Goal: Task Accomplishment & Management: Use online tool/utility

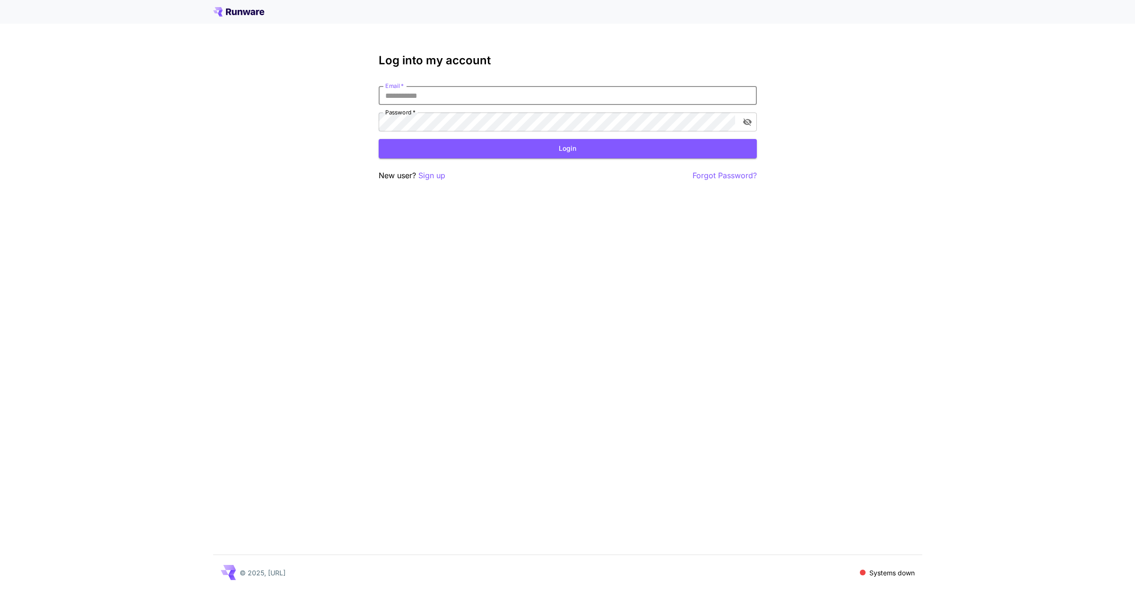
type input "**********"
click at [500, 150] on button "Login" at bounding box center [568, 148] width 378 height 19
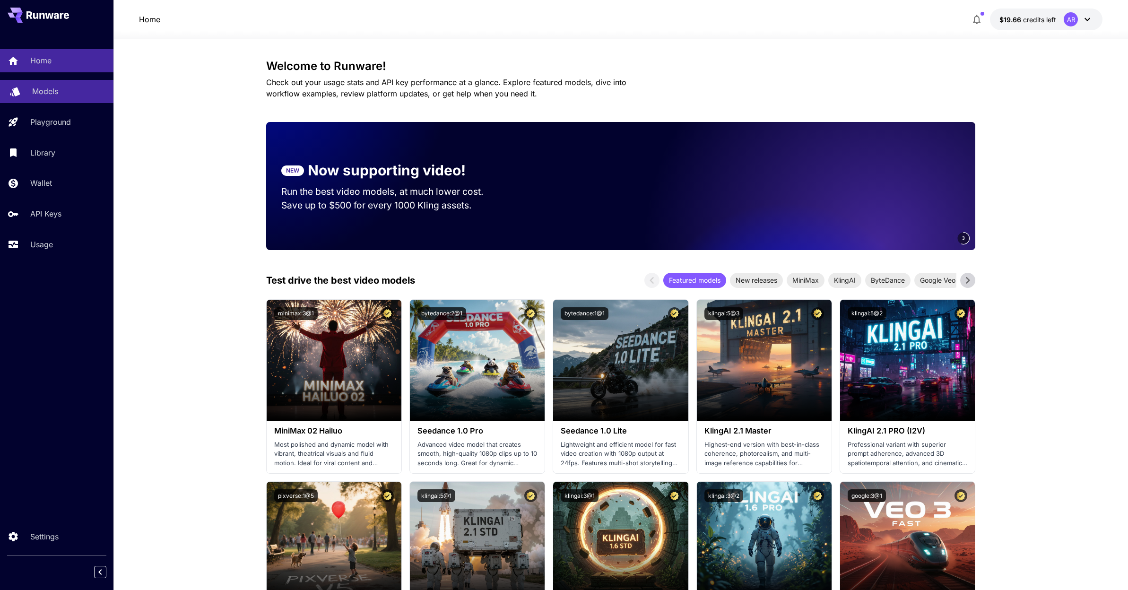
click at [58, 98] on link "Models" at bounding box center [56, 91] width 113 height 23
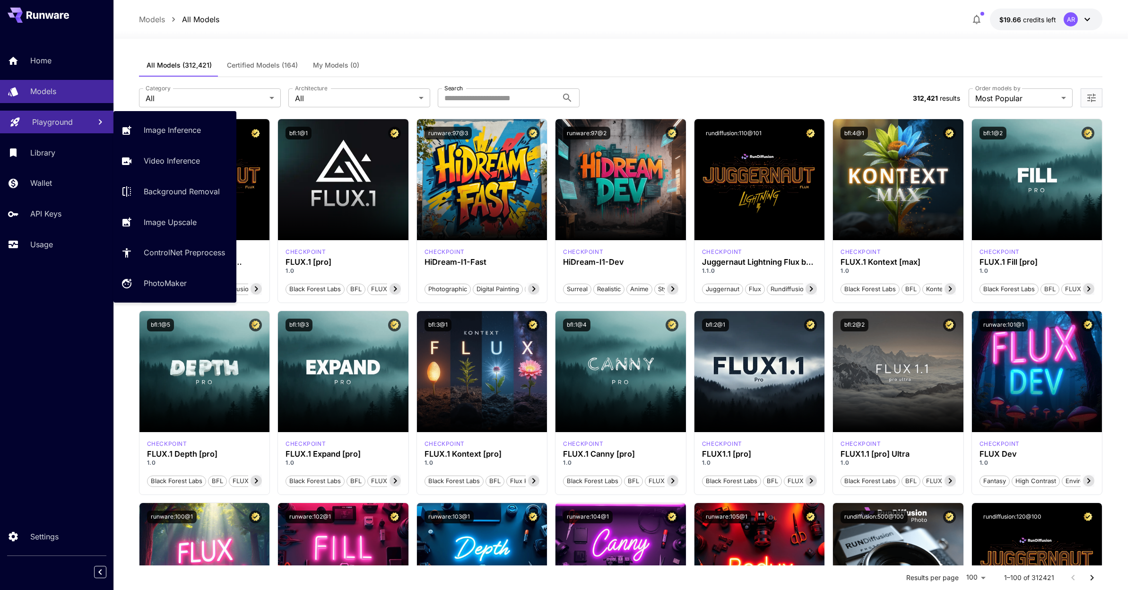
click at [57, 120] on p "Playground" at bounding box center [52, 121] width 41 height 11
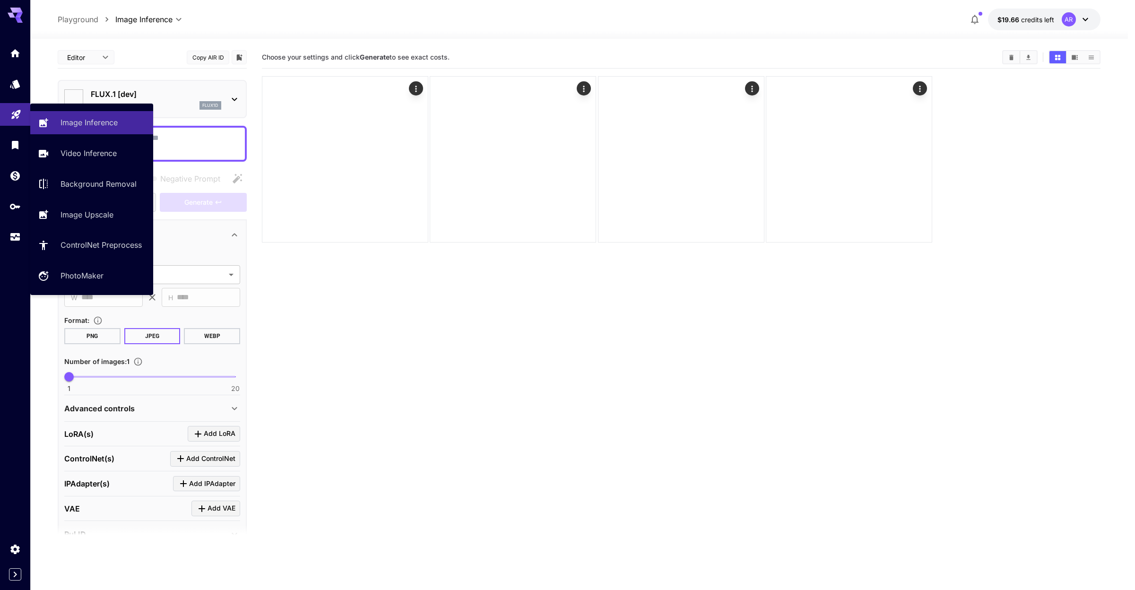
type input "**********"
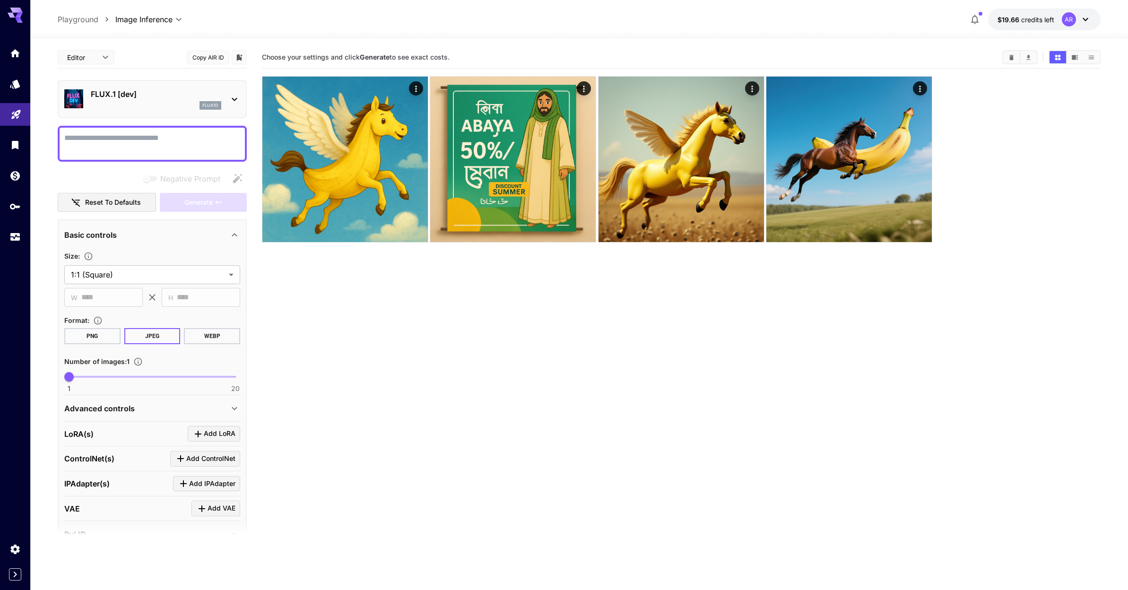
click at [185, 87] on div "FLUX.1 [dev] flux1d" at bounding box center [152, 99] width 176 height 29
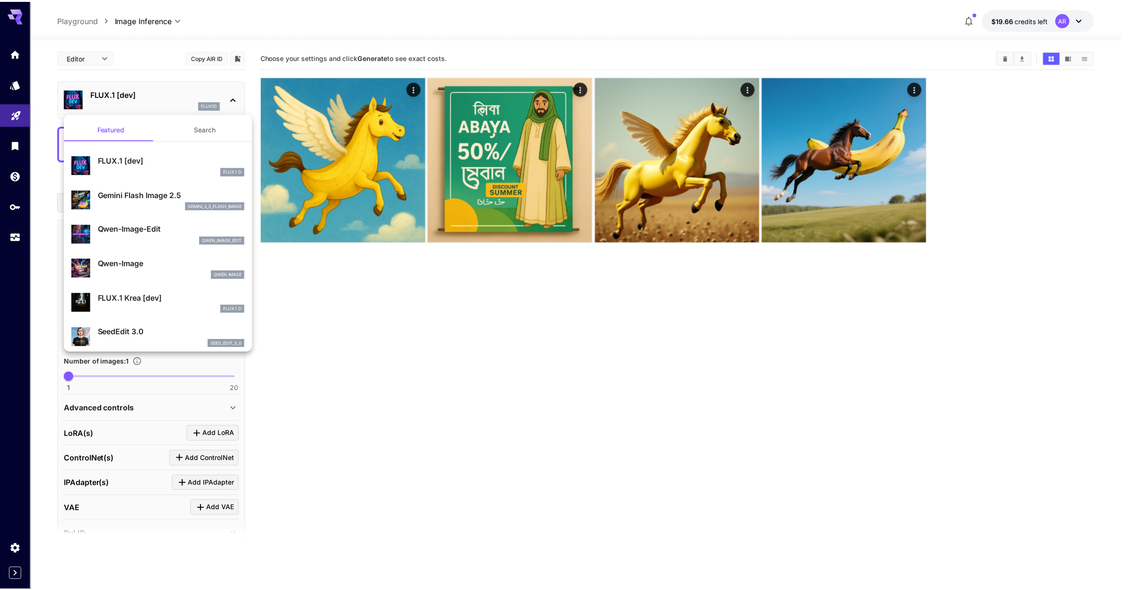
scroll to position [2, 0]
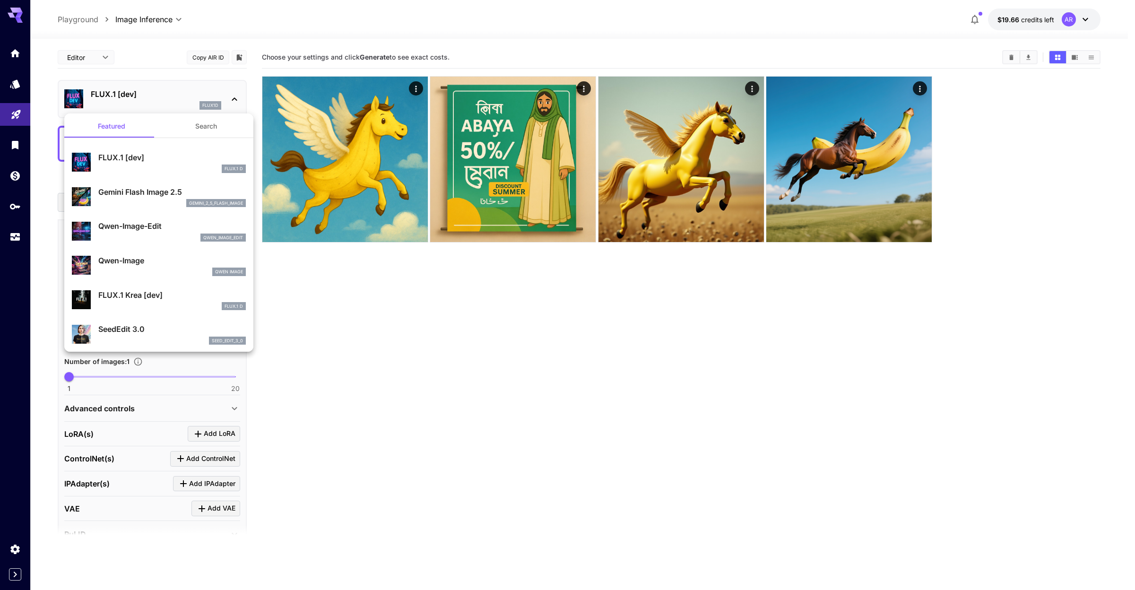
click at [158, 227] on p "Qwen-Image-Edit" at bounding box center [171, 225] width 147 height 11
type input "*"
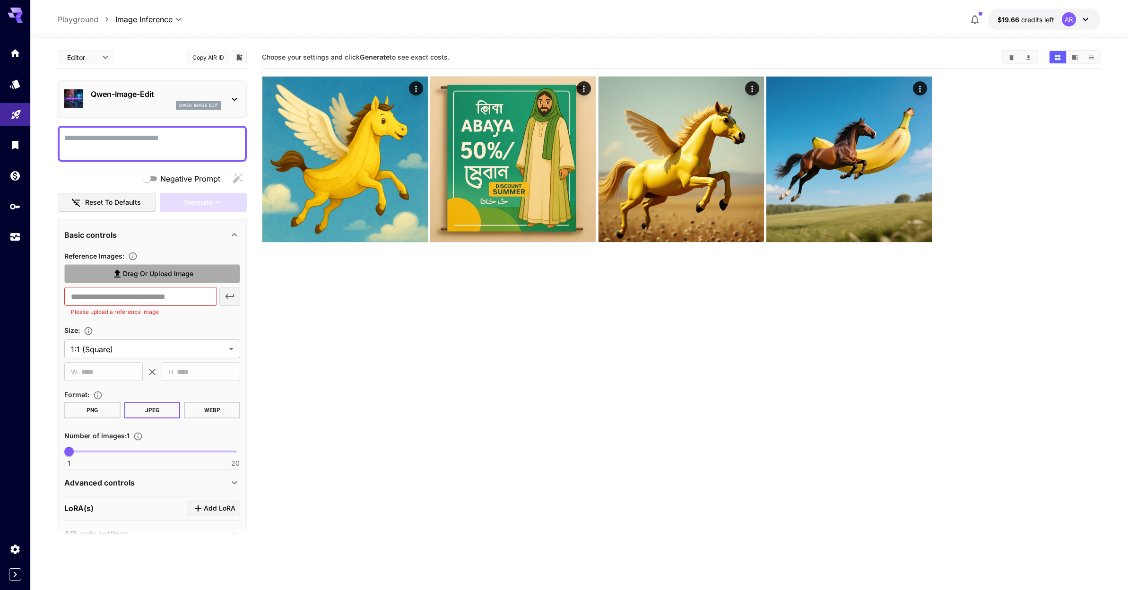
click at [163, 269] on span "Drag or upload image" at bounding box center [158, 274] width 70 height 12
click at [0, 0] on input "Drag or upload image" at bounding box center [0, 0] width 0 height 0
click at [118, 281] on label "Drag or upload image" at bounding box center [152, 273] width 176 height 19
click at [0, 0] on input "Drag or upload image" at bounding box center [0, 0] width 0 height 0
click at [181, 279] on span "Drag or upload image" at bounding box center [158, 274] width 70 height 12
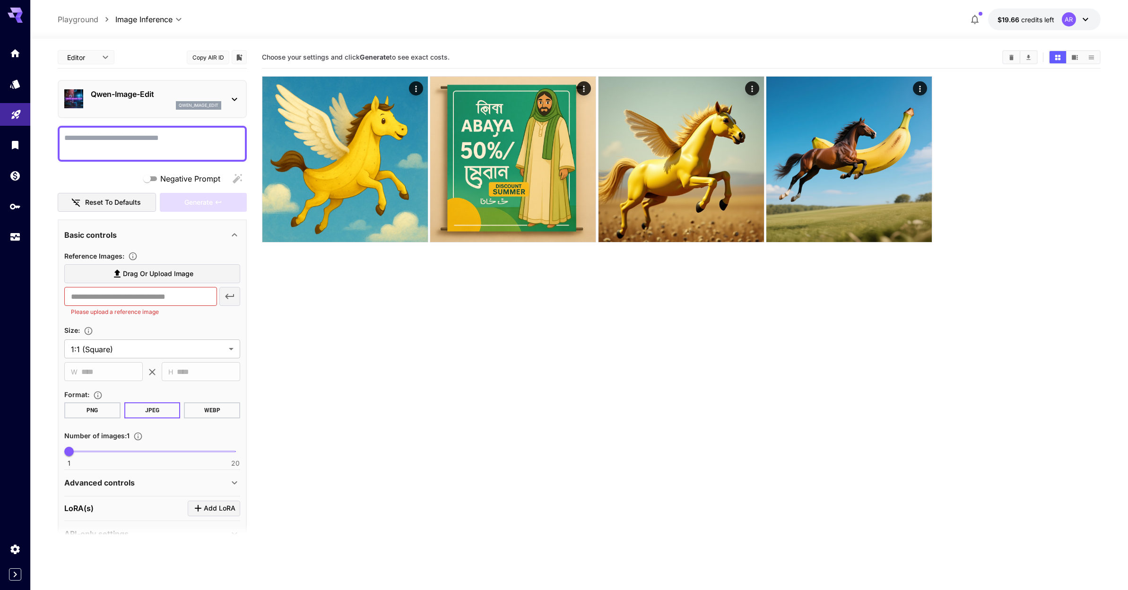
click at [0, 0] on input "Drag or upload image" at bounding box center [0, 0] width 0 height 0
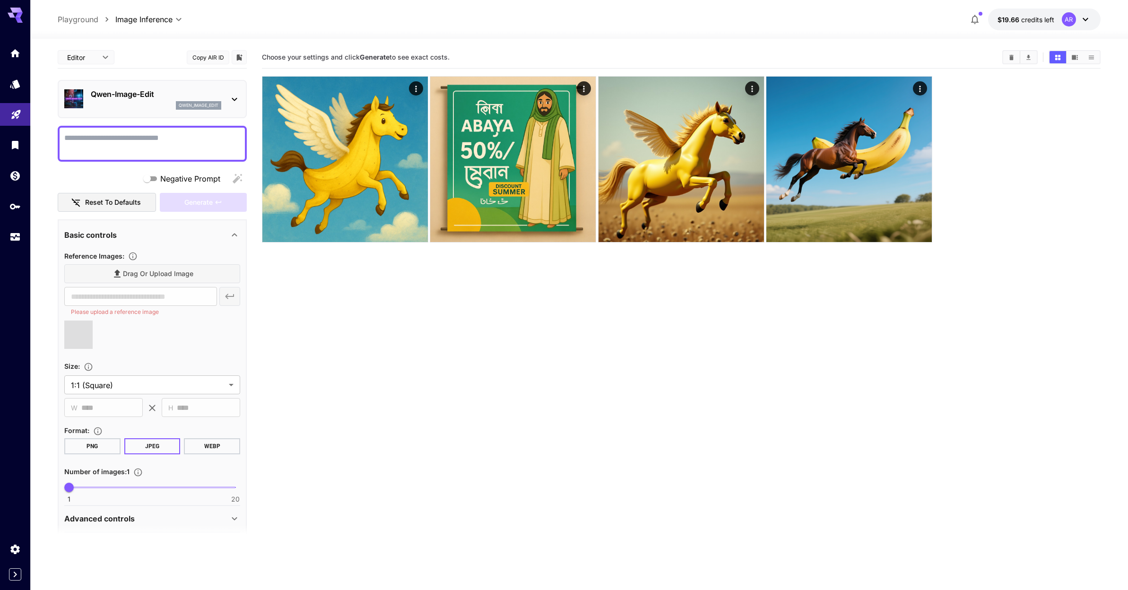
click at [157, 149] on textarea "Negative Prompt" at bounding box center [152, 143] width 176 height 23
type input "**********"
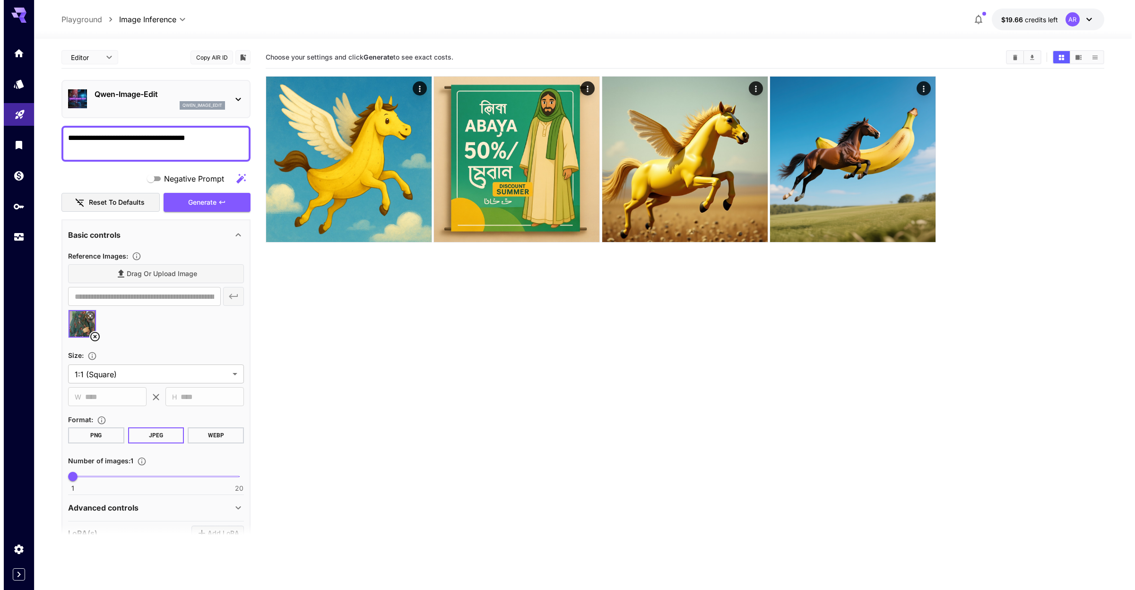
scroll to position [3, 0]
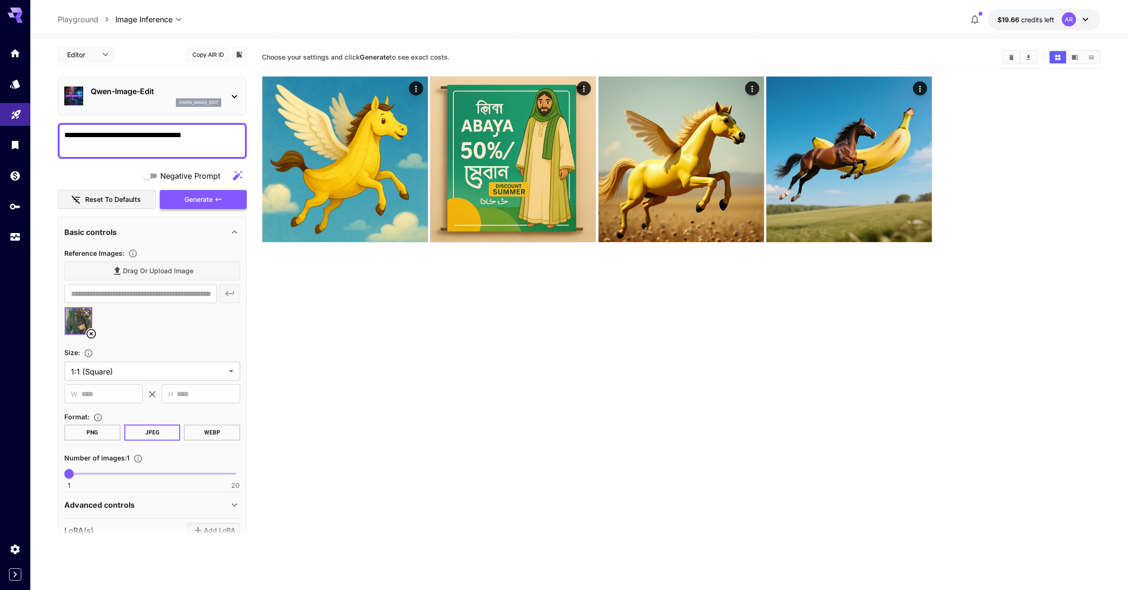
click at [204, 203] on span "Generate" at bounding box center [198, 200] width 28 height 12
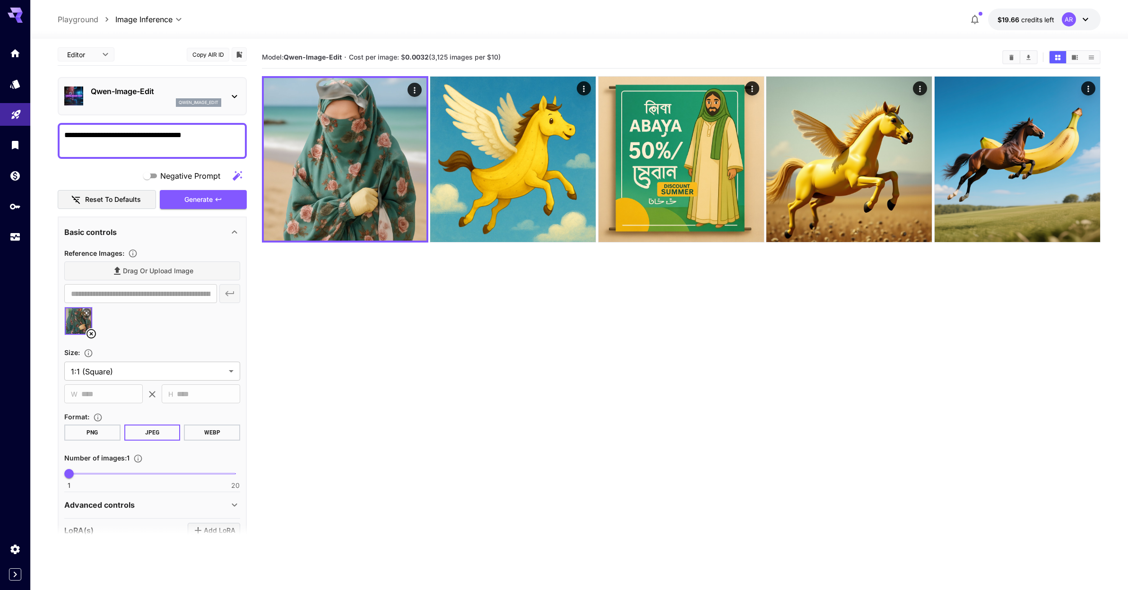
click at [222, 133] on textarea "**********" at bounding box center [152, 141] width 176 height 23
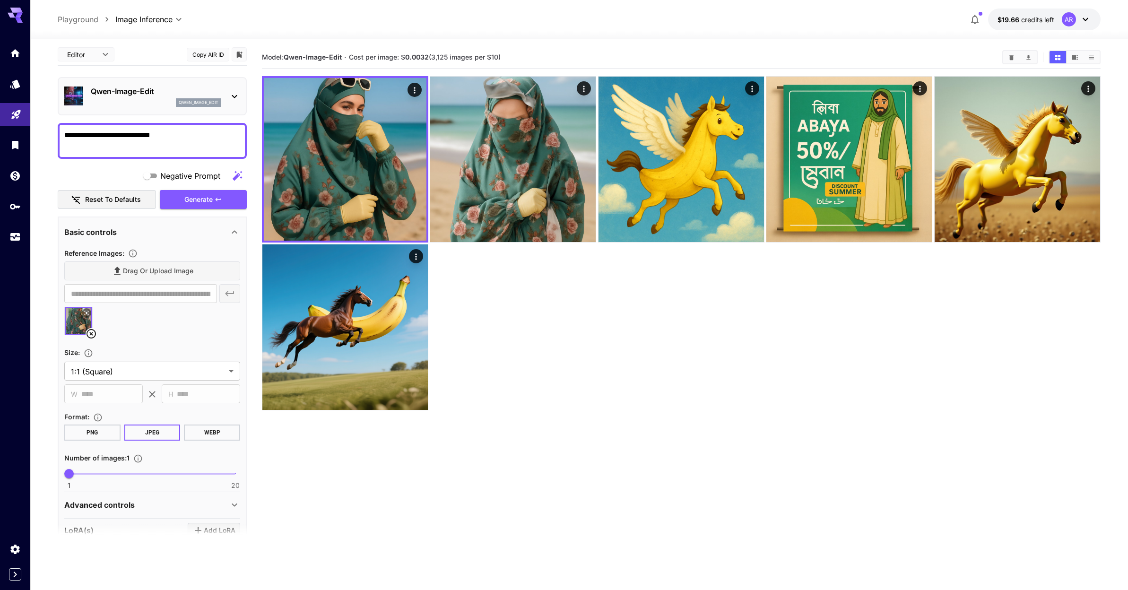
type textarea "**********"
click at [206, 56] on button "Copy AIR ID" at bounding box center [208, 55] width 43 height 14
click at [15, 240] on icon "Usage" at bounding box center [15, 234] width 11 height 11
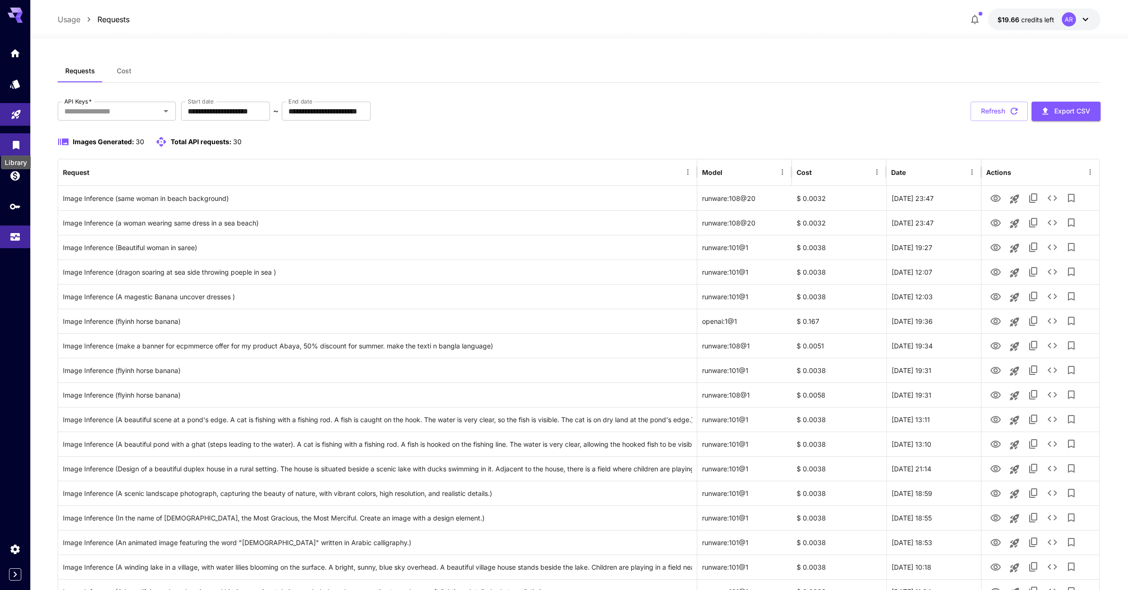
click at [18, 146] on icon "Library" at bounding box center [16, 142] width 7 height 9
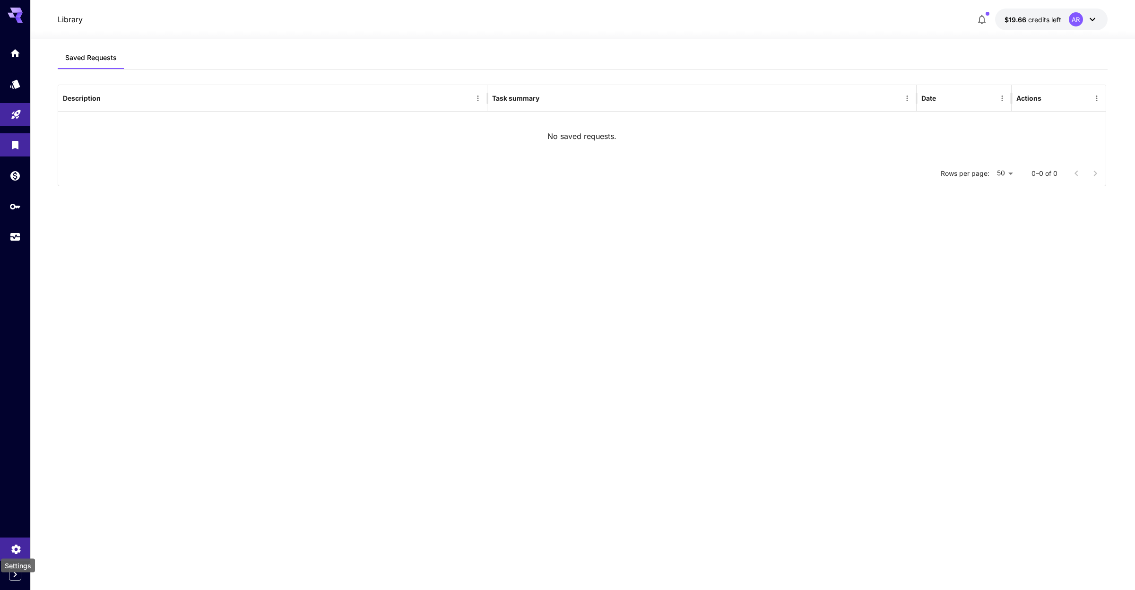
click at [15, 546] on icon "Settings" at bounding box center [15, 546] width 11 height 11
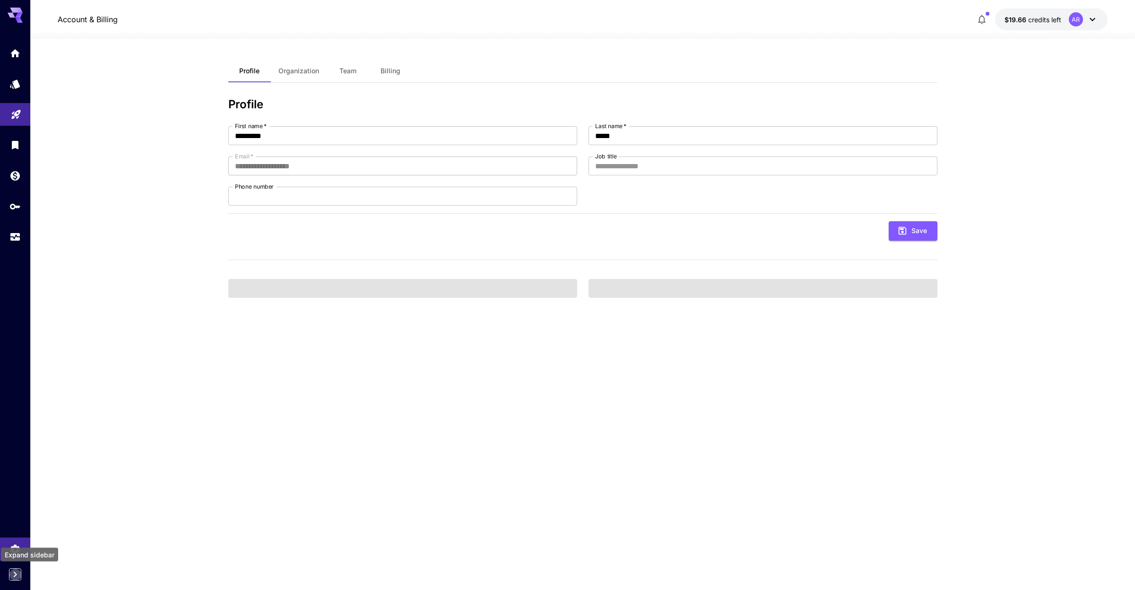
click at [17, 576] on icon "Expand sidebar" at bounding box center [14, 574] width 11 height 11
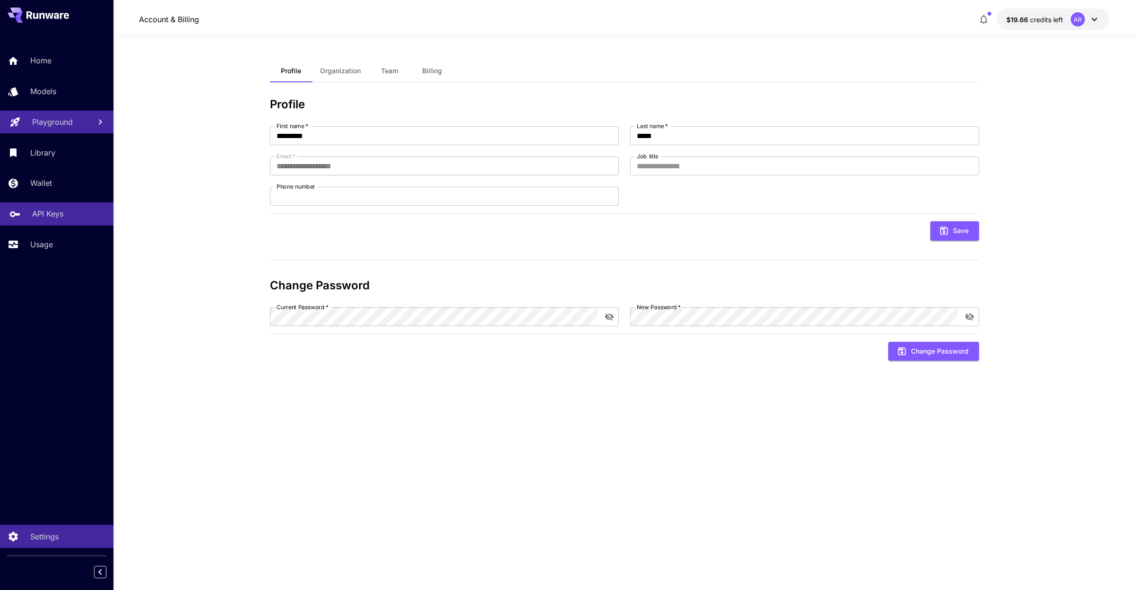
click at [56, 213] on p "API Keys" at bounding box center [47, 213] width 31 height 11
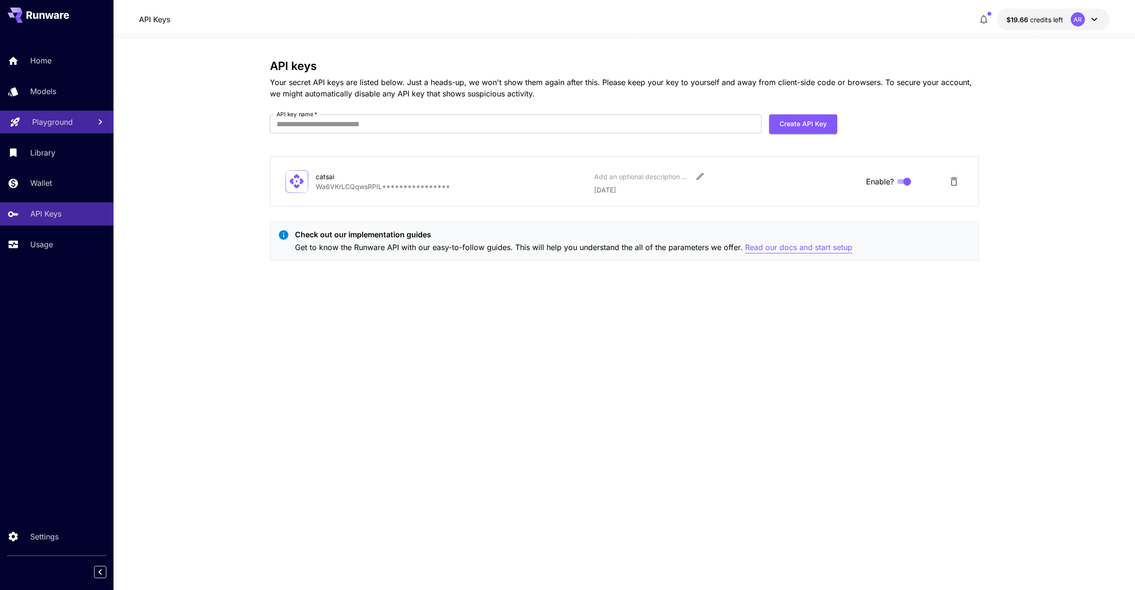
click at [828, 245] on p "Read our docs and start setup" at bounding box center [798, 248] width 107 height 12
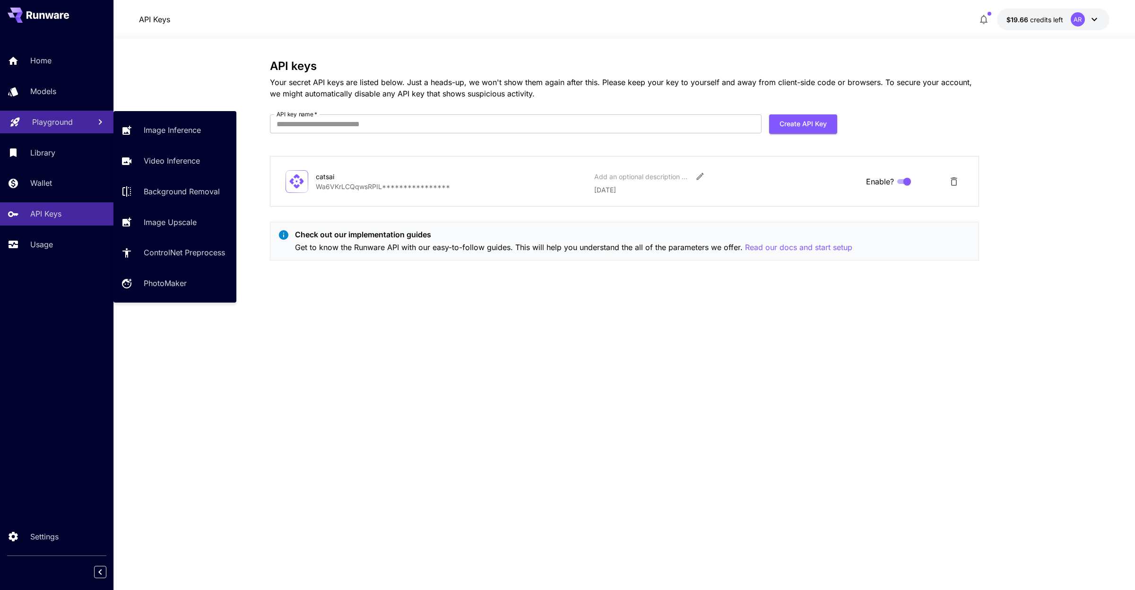
click at [43, 128] on p "Playground" at bounding box center [52, 121] width 41 height 11
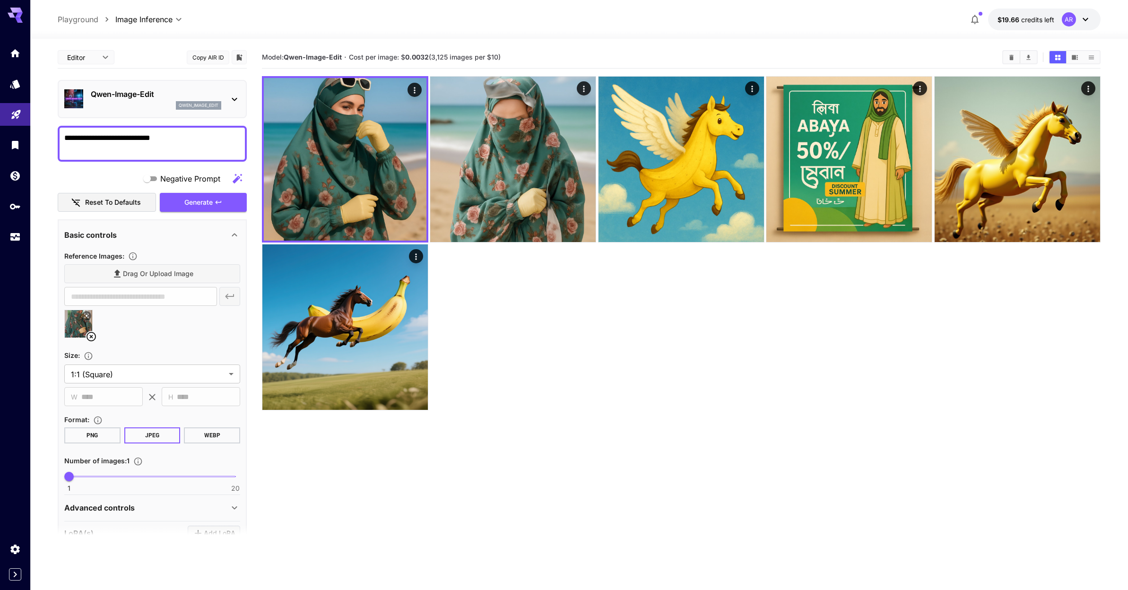
click at [139, 152] on textarea "**********" at bounding box center [152, 143] width 176 height 23
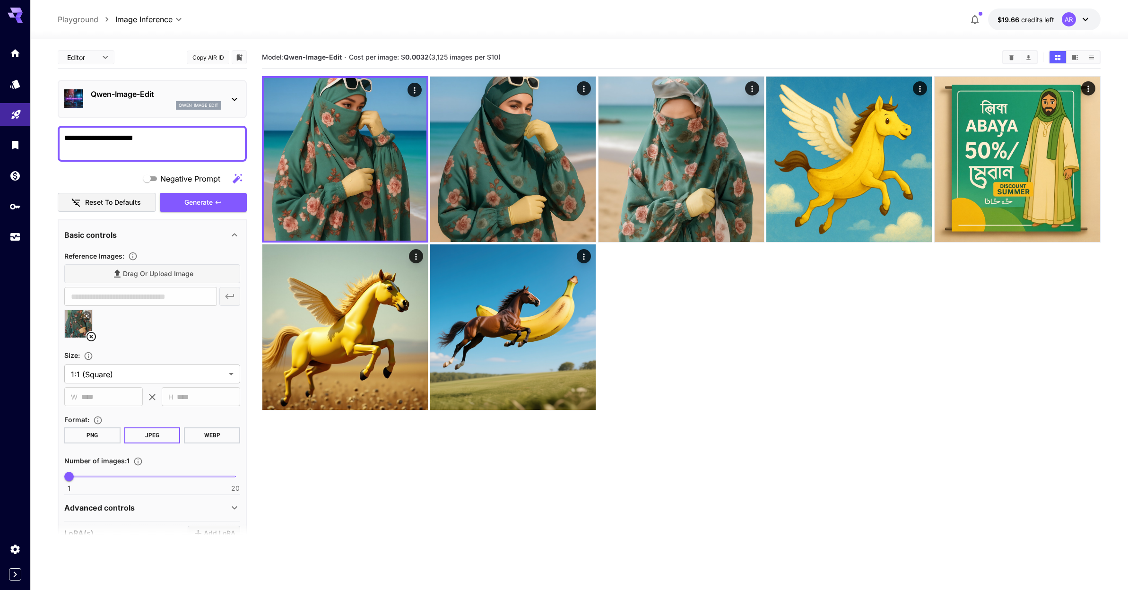
type textarea "**********"
click at [244, 54] on div at bounding box center [239, 57] width 15 height 14
click at [236, 58] on icon "Add to library" at bounding box center [239, 57] width 9 height 9
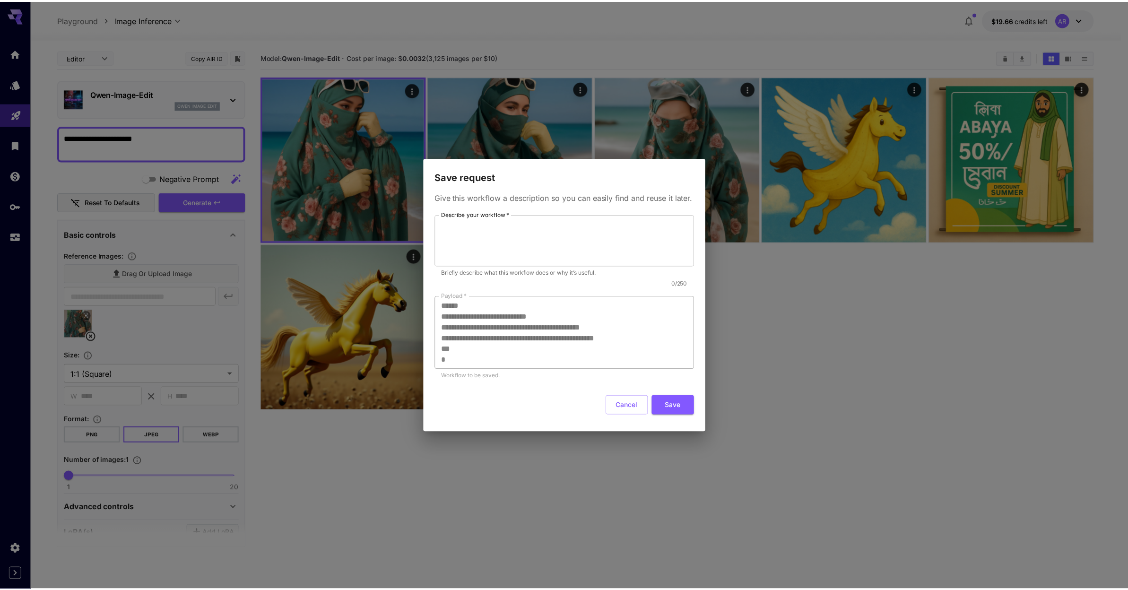
scroll to position [184, 0]
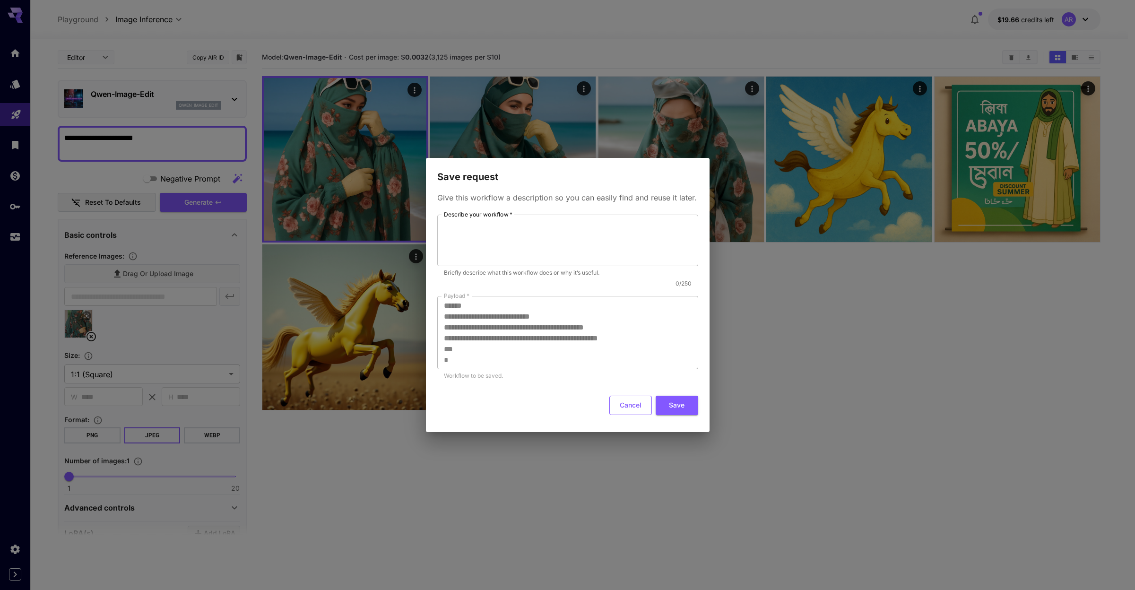
click at [634, 408] on button "Cancel" at bounding box center [630, 405] width 43 height 19
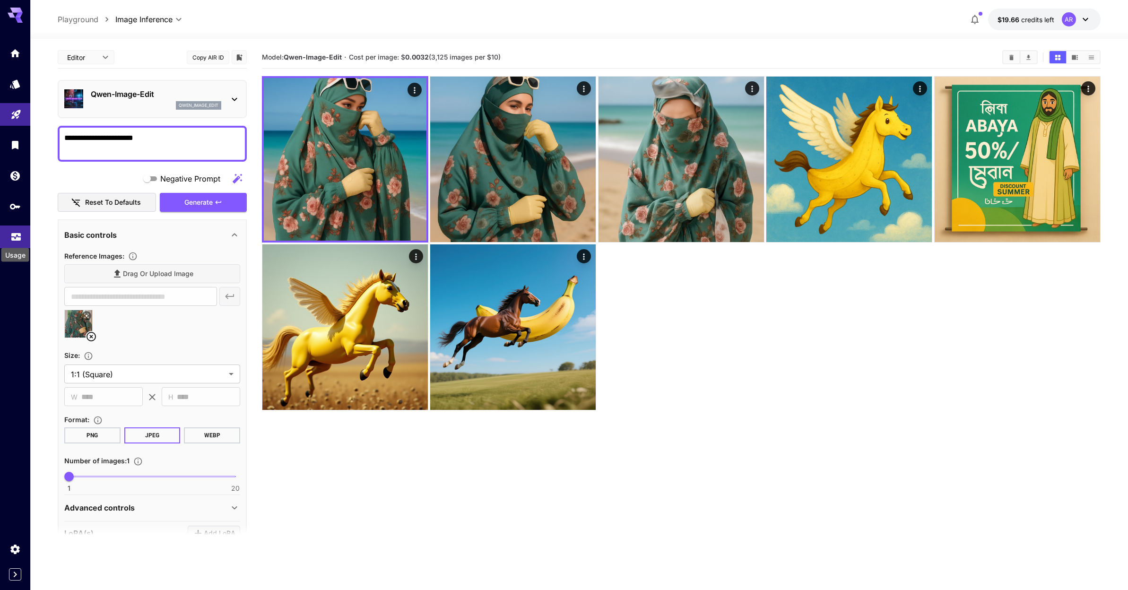
click at [13, 237] on icon "Usage" at bounding box center [15, 233] width 11 height 11
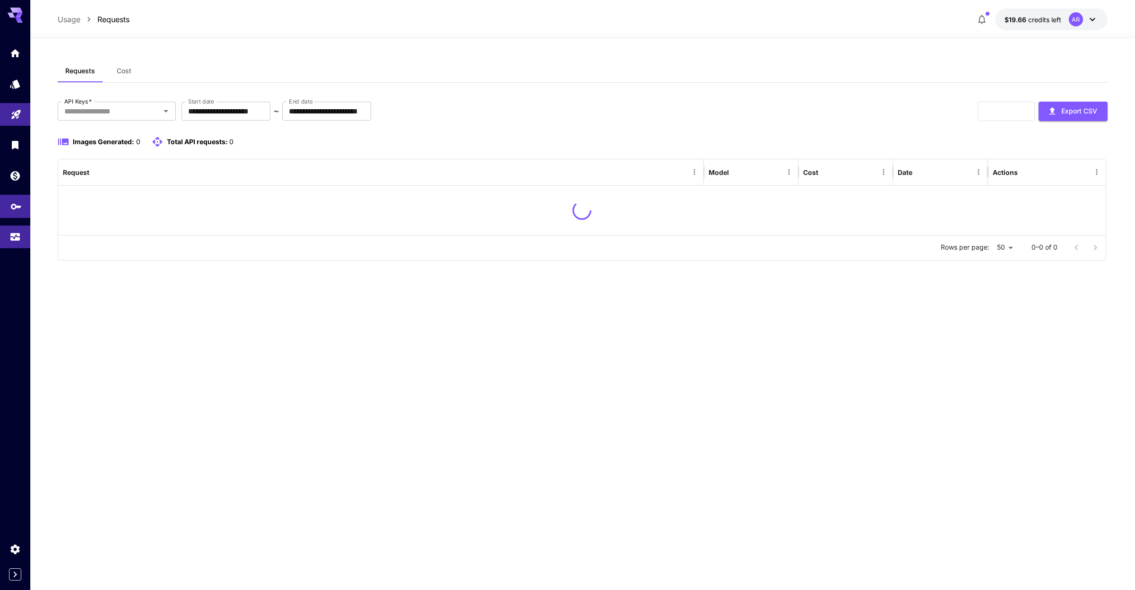
click at [13, 211] on body "**********" at bounding box center [567, 295] width 1135 height 590
click at [9, 208] on link at bounding box center [15, 206] width 30 height 23
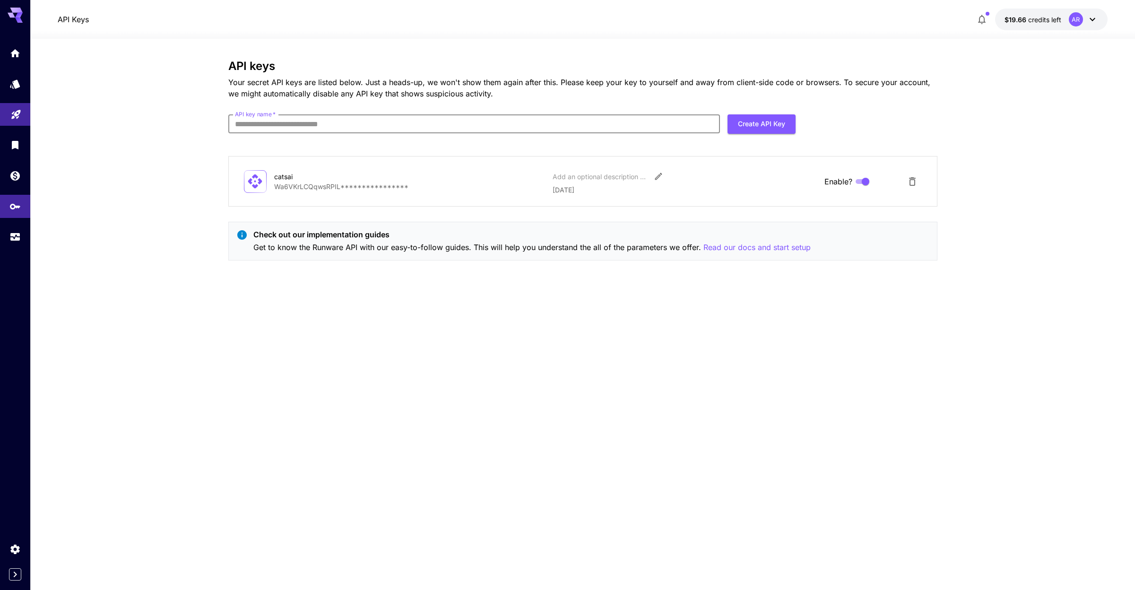
click at [559, 123] on input "API key name   *" at bounding box center [474, 123] width 492 height 19
type input "****"
click at [774, 113] on div "**********" at bounding box center [582, 164] width 709 height 208
click at [773, 118] on button "Create API Key" at bounding box center [761, 123] width 68 height 19
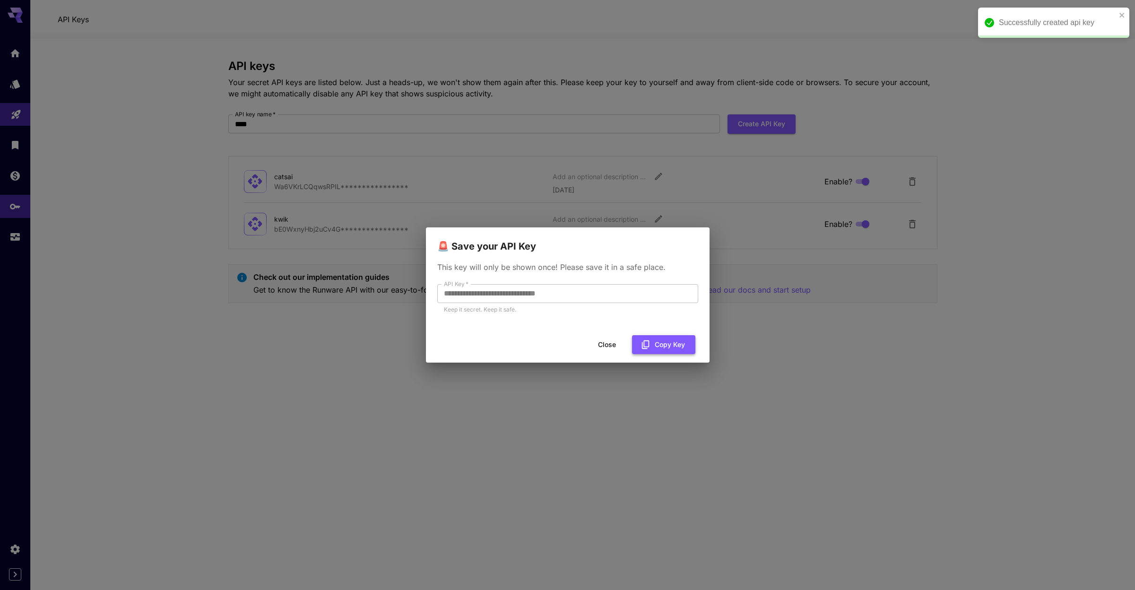
click at [652, 345] on button "Copy Key" at bounding box center [663, 344] width 63 height 19
click at [607, 346] on button "Close" at bounding box center [614, 344] width 43 height 19
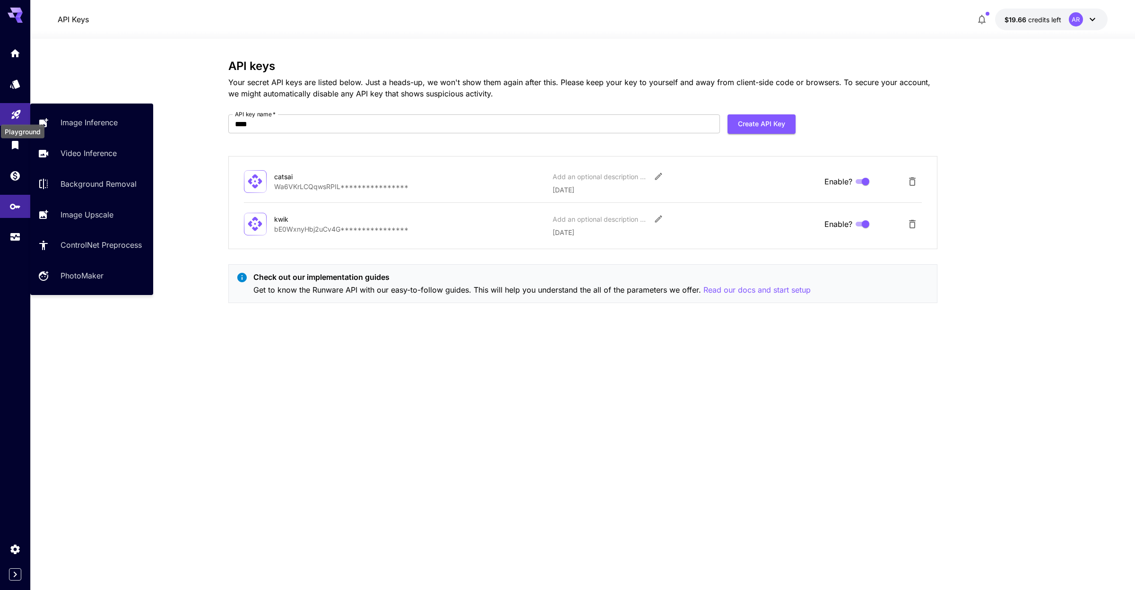
click at [13, 117] on icon "Playground" at bounding box center [15, 111] width 11 height 11
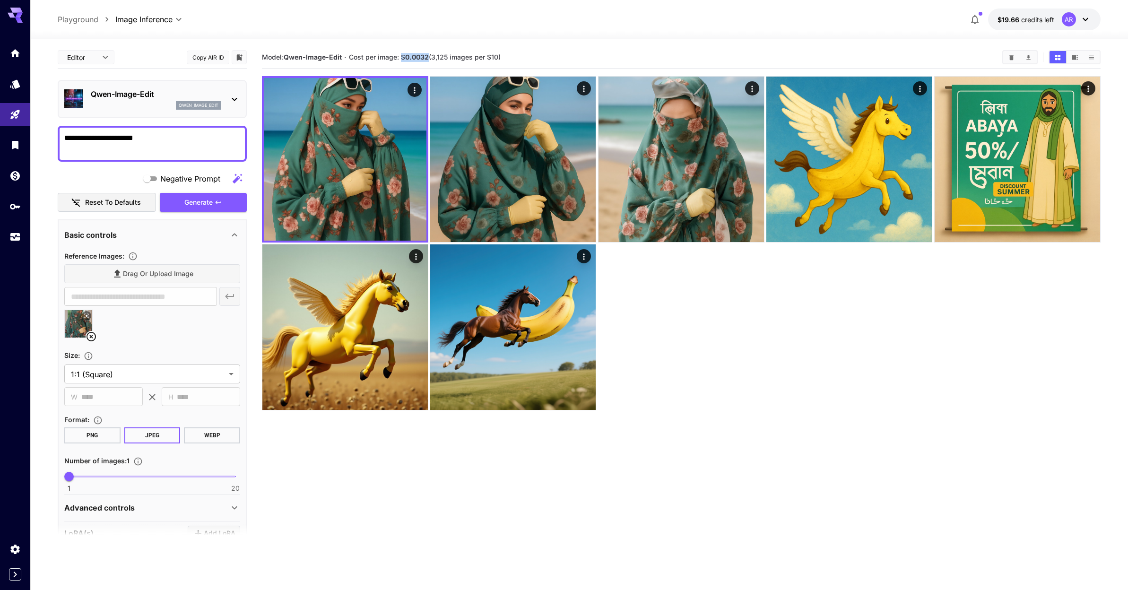
drag, startPoint x: 402, startPoint y: 56, endPoint x: 428, endPoint y: 56, distance: 25.5
click at [428, 56] on span "Cost per image: $ 0.0032 (3,125 images per $10)" at bounding box center [425, 57] width 152 height 8
copy span "$ 0.0032"
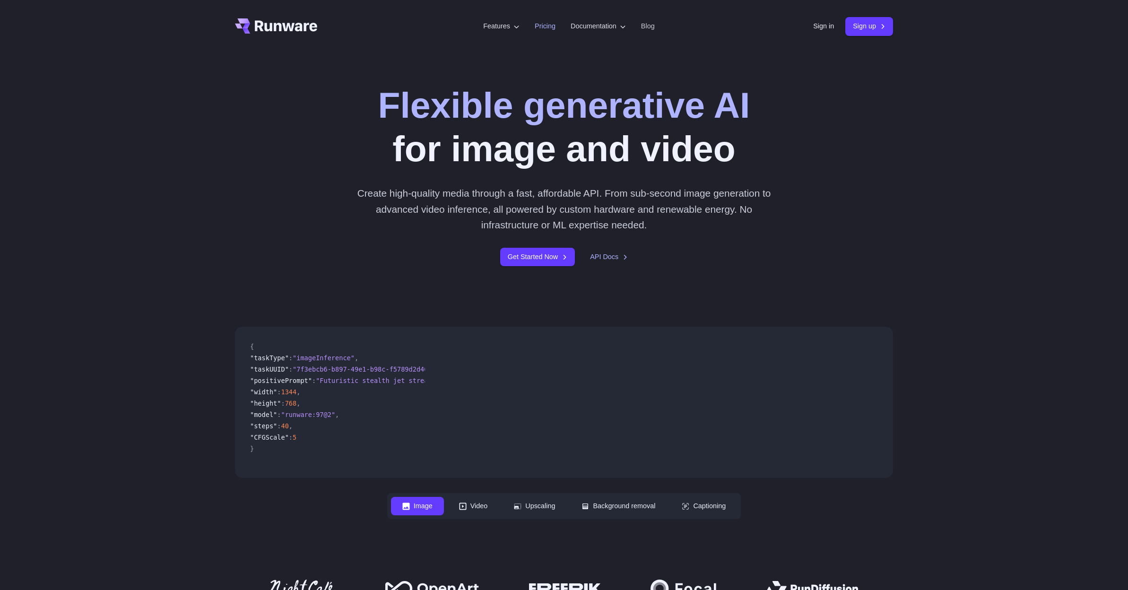
click at [541, 27] on link "Pricing" at bounding box center [545, 26] width 21 height 11
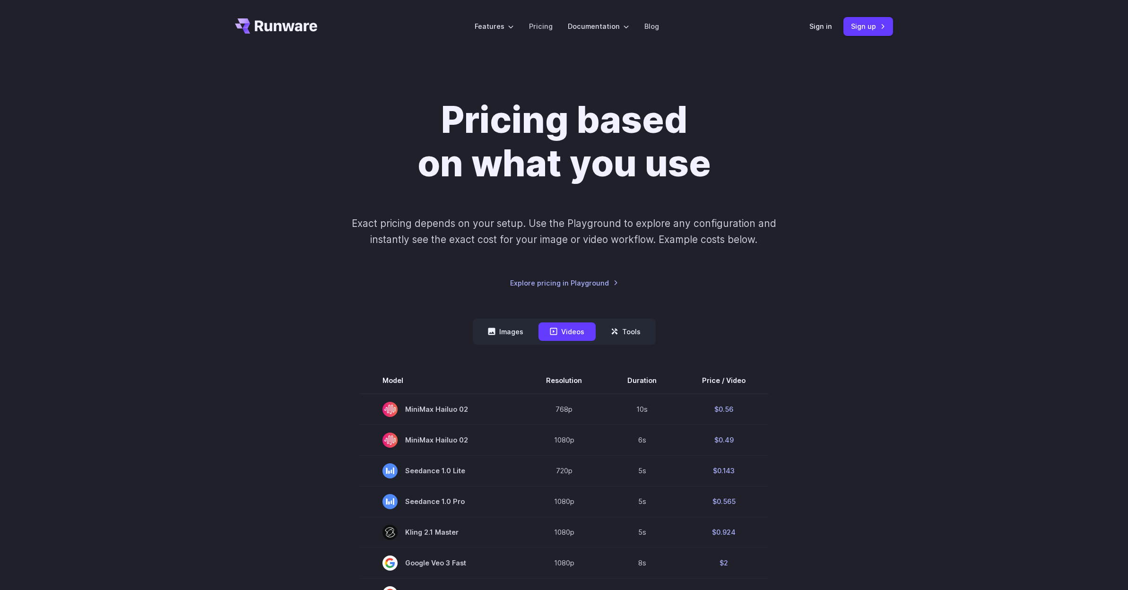
scroll to position [130, 0]
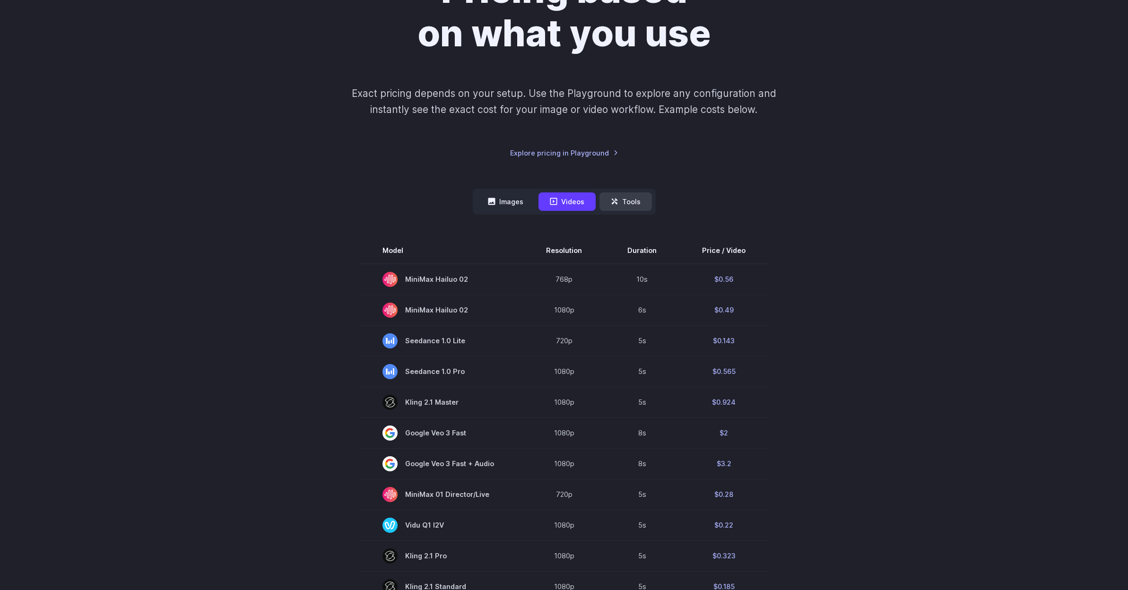
click at [623, 203] on button "Tools" at bounding box center [625, 201] width 52 height 18
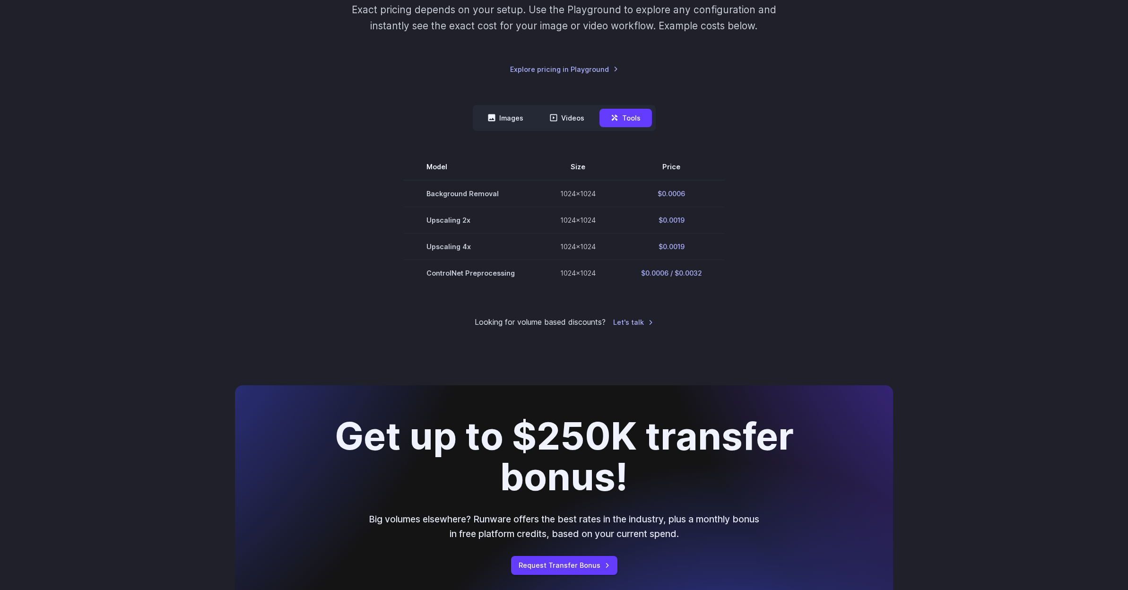
scroll to position [203, 0]
